Goal: Transaction & Acquisition: Purchase product/service

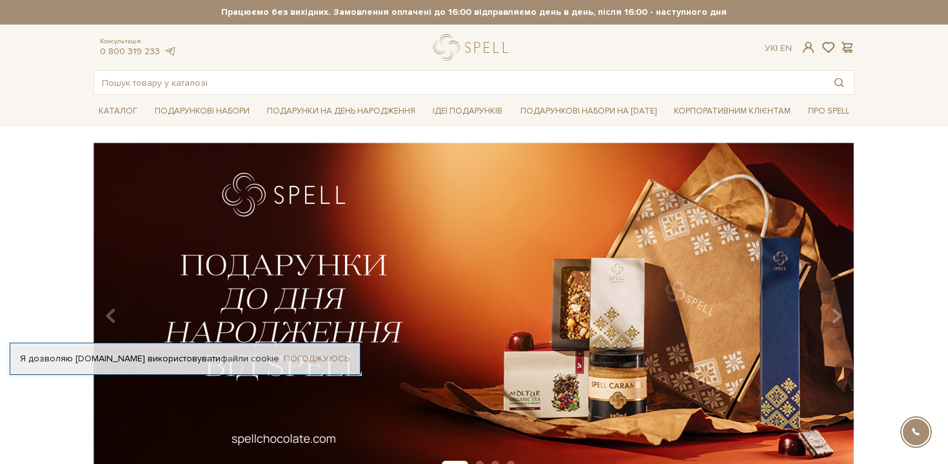
click at [319, 354] on link "Погоджуюсь" at bounding box center [317, 359] width 66 height 12
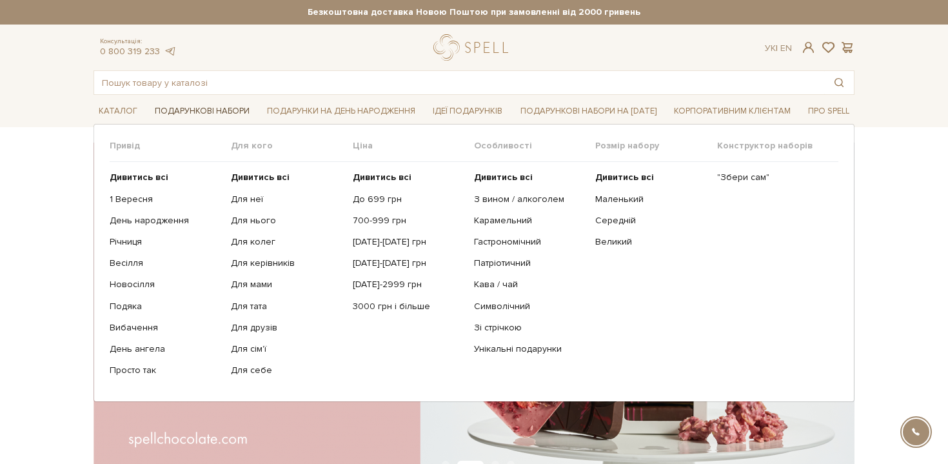
click at [223, 113] on link "Подарункові набори" at bounding box center [202, 111] width 105 height 20
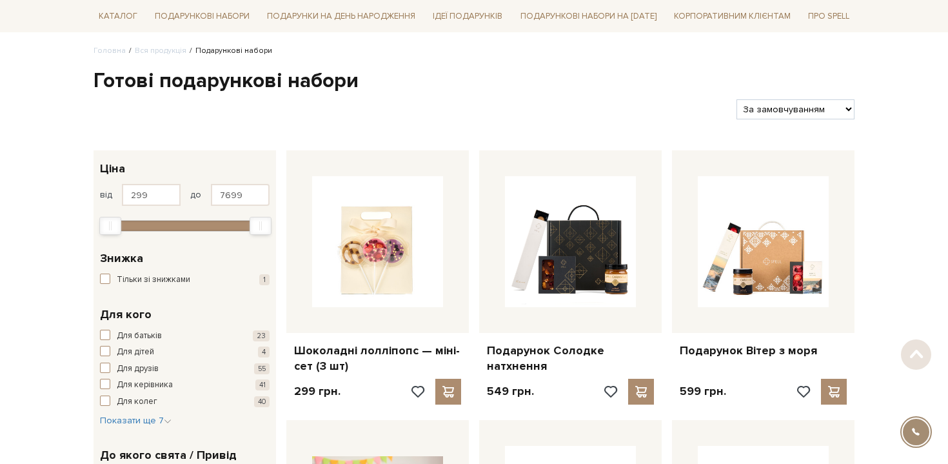
scroll to position [127, 0]
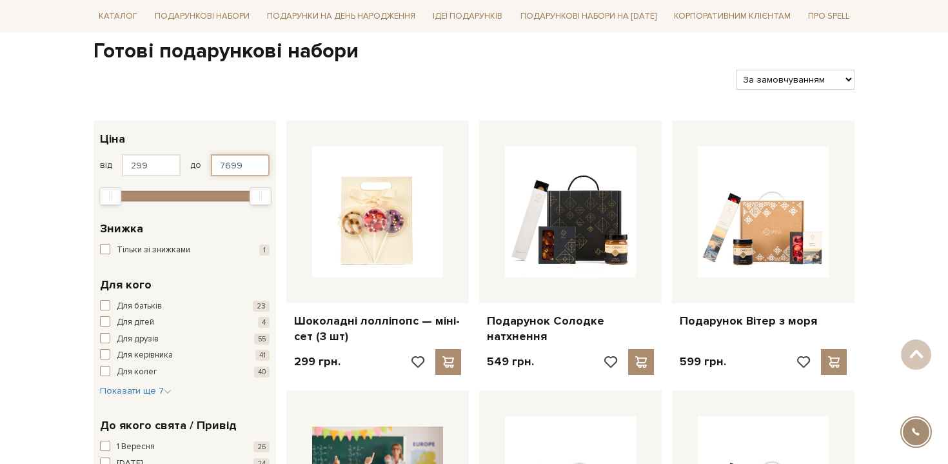
drag, startPoint x: 242, startPoint y: 163, endPoint x: 195, endPoint y: 163, distance: 47.1
click at [195, 163] on div "від 299 до 7699" at bounding box center [185, 165] width 170 height 22
type input "500"
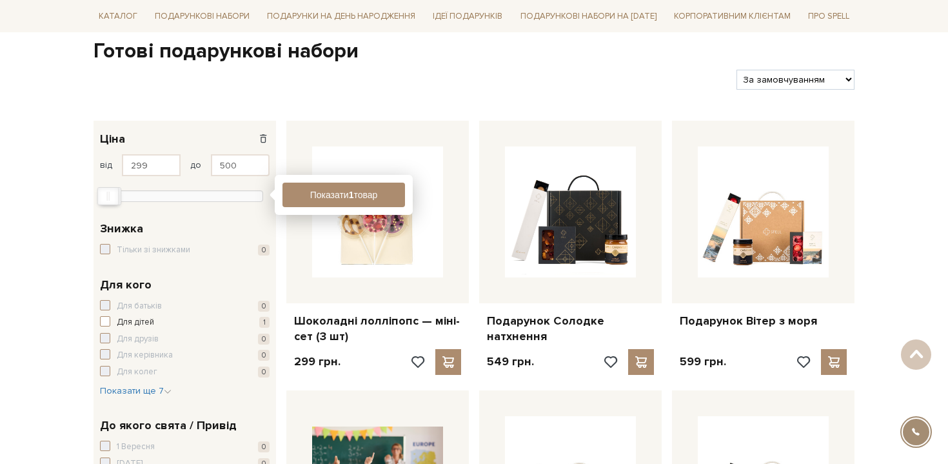
click at [230, 129] on div "299 - 500 грн. Ціна від 299 до 500 299 2 тис. 4 тис. 6 тис. 8 тис. Показати 1 т…" at bounding box center [185, 166] width 183 height 90
click at [303, 193] on button "Показати 1 товар" at bounding box center [344, 195] width 123 height 25
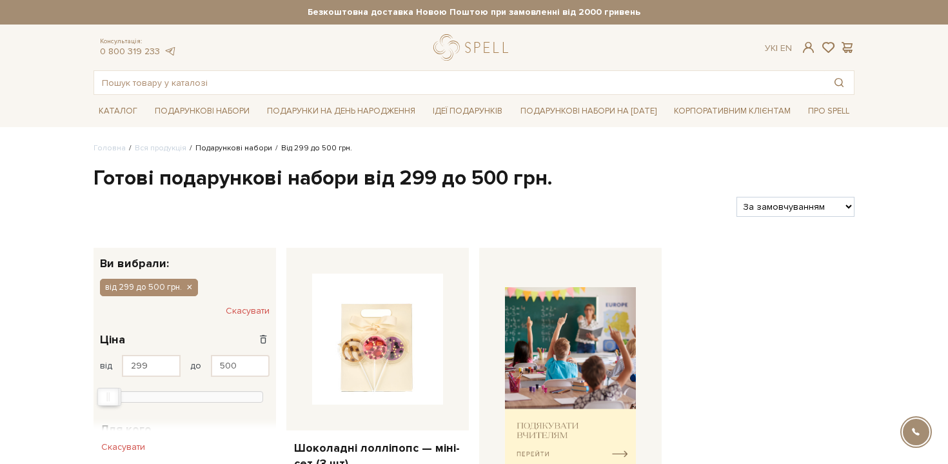
click at [214, 150] on link "Подарункові набори" at bounding box center [233, 148] width 77 height 10
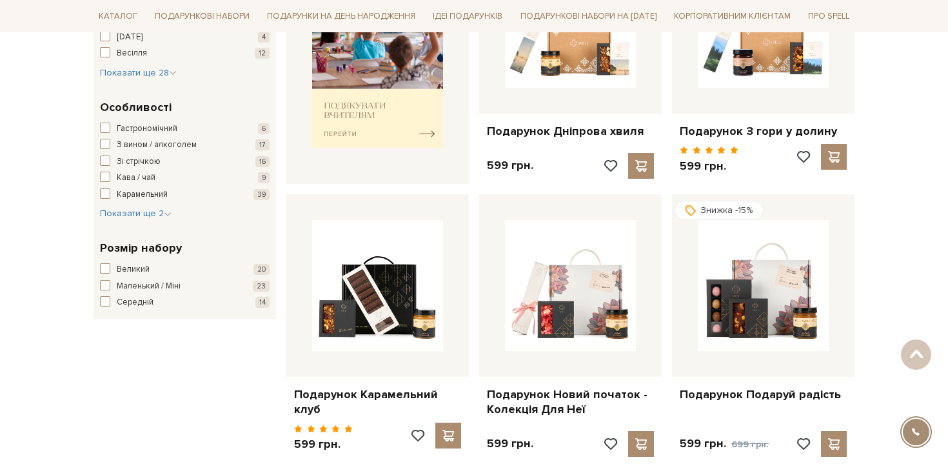
scroll to position [646, 0]
